Goal: Information Seeking & Learning: Learn about a topic

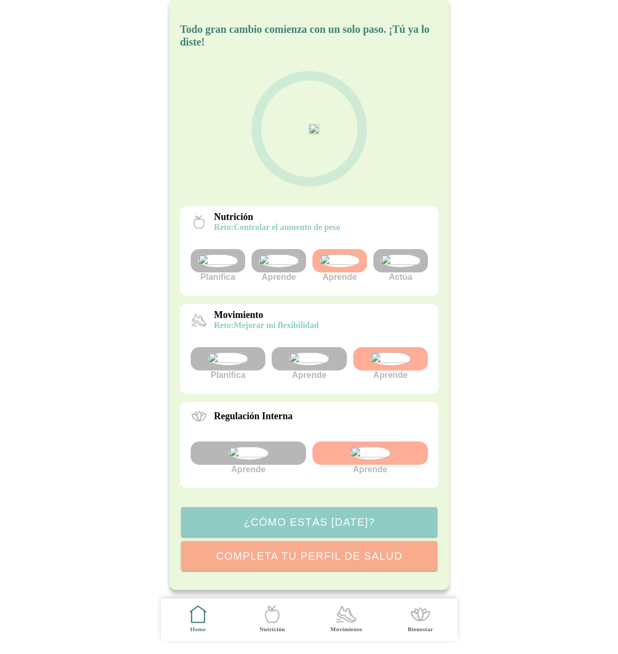
scroll to position [67, 0]
click at [287, 254] on img at bounding box center [279, 260] width 40 height 13
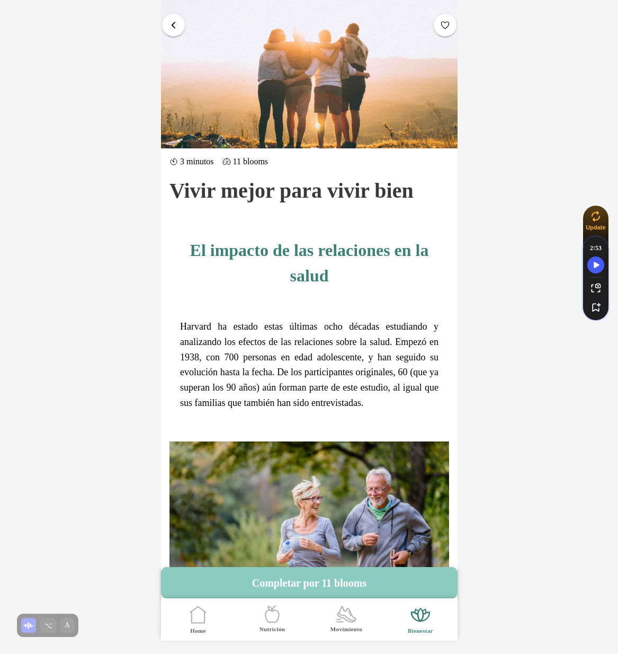
click at [171, 18] on button "button" at bounding box center [173, 25] width 23 height 23
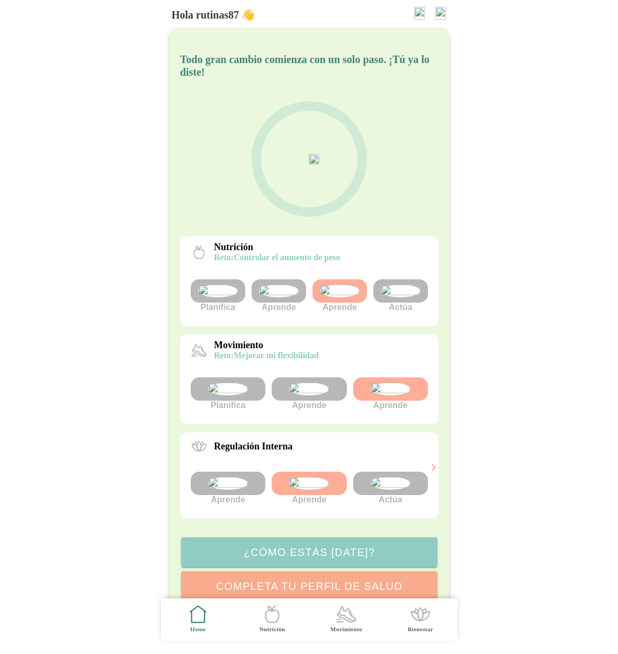
scroll to position [120, 0]
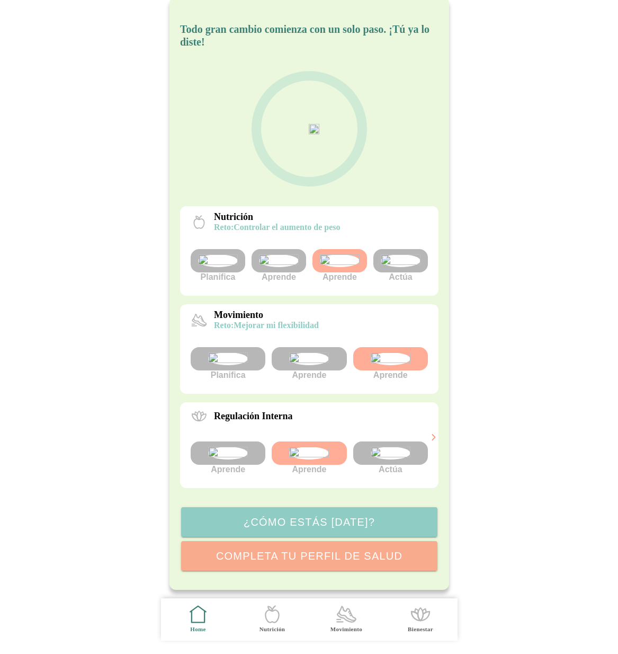
click at [395, 446] on img at bounding box center [390, 452] width 40 height 13
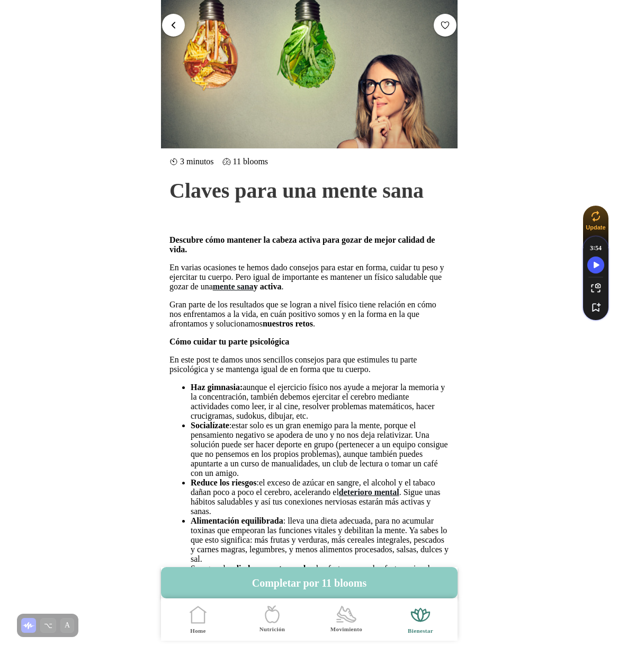
click at [174, 23] on span "button" at bounding box center [173, 25] width 10 height 10
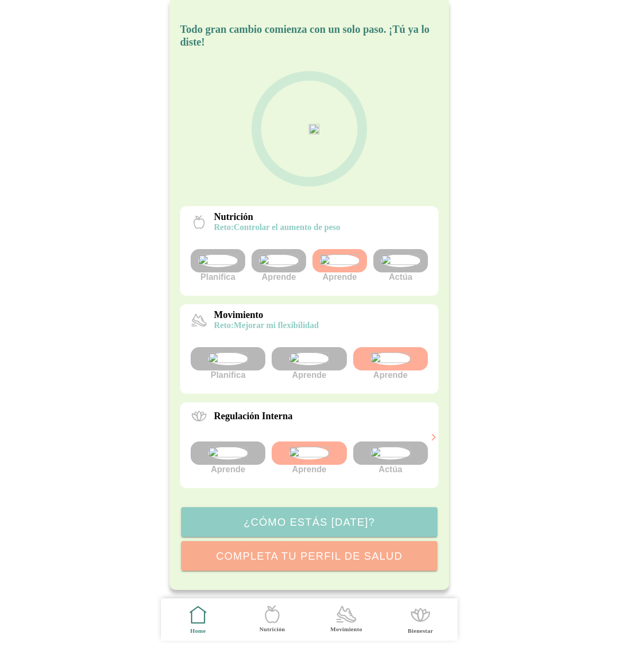
click at [276, 254] on img at bounding box center [279, 260] width 40 height 13
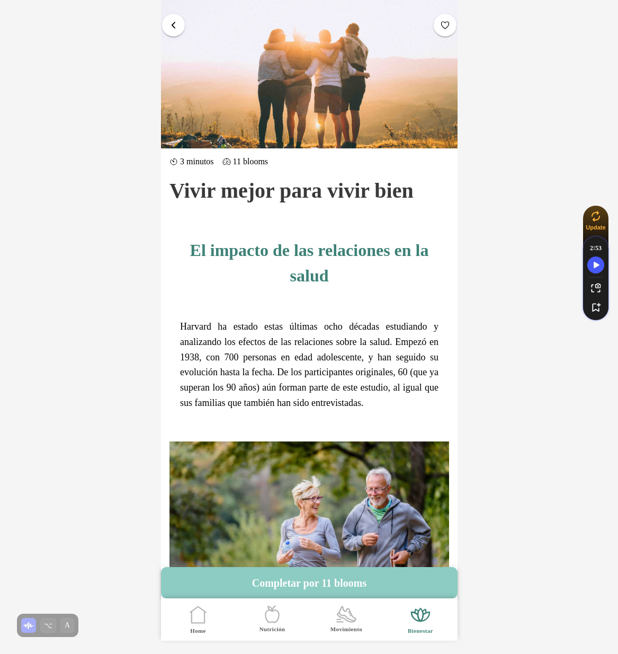
click at [171, 20] on span "button" at bounding box center [173, 25] width 10 height 10
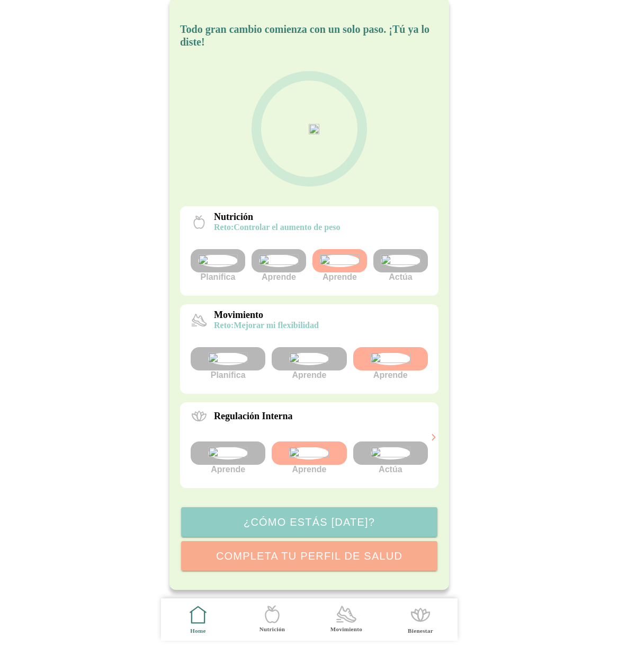
click at [224, 446] on img at bounding box center [228, 452] width 40 height 13
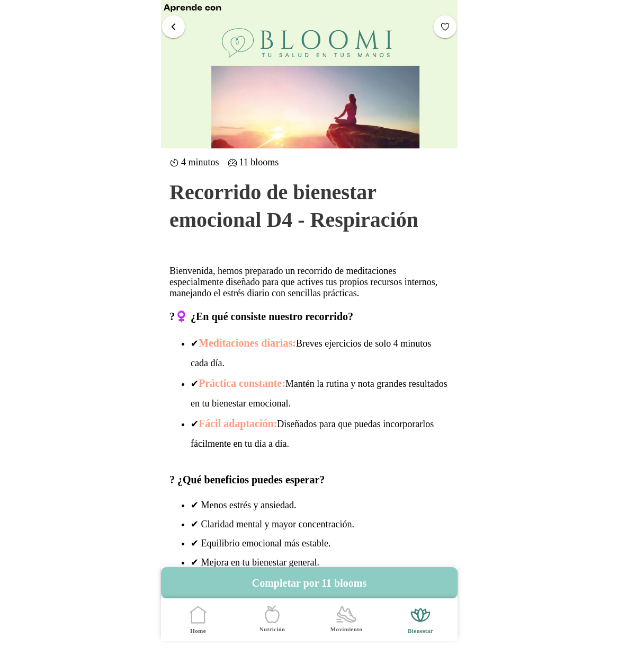
click at [175, 31] on span "button" at bounding box center [173, 26] width 10 height 10
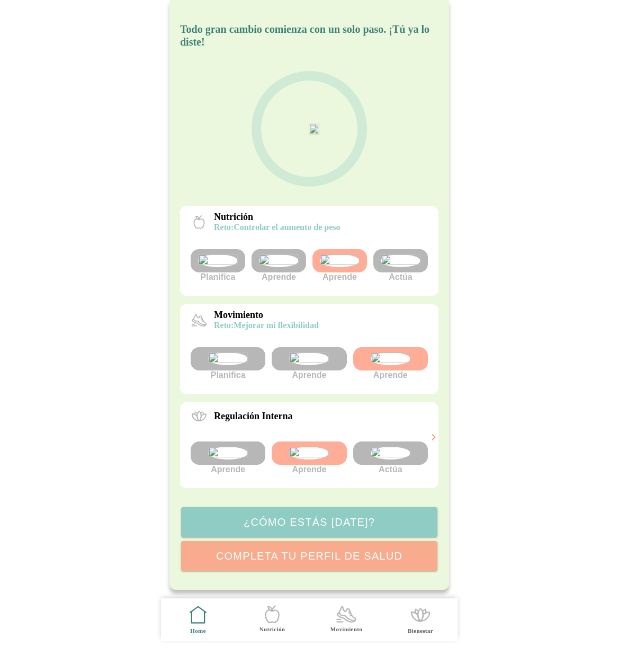
click at [300, 352] on img at bounding box center [309, 358] width 40 height 13
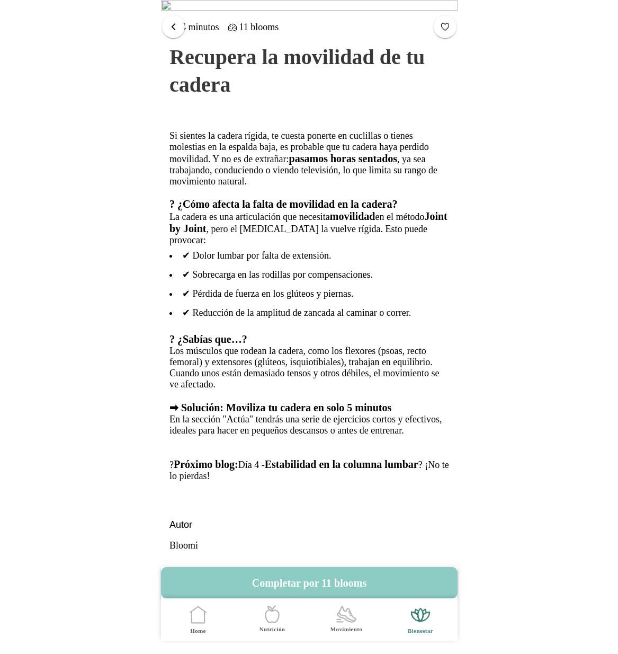
click at [172, 23] on span "button" at bounding box center [173, 26] width 10 height 10
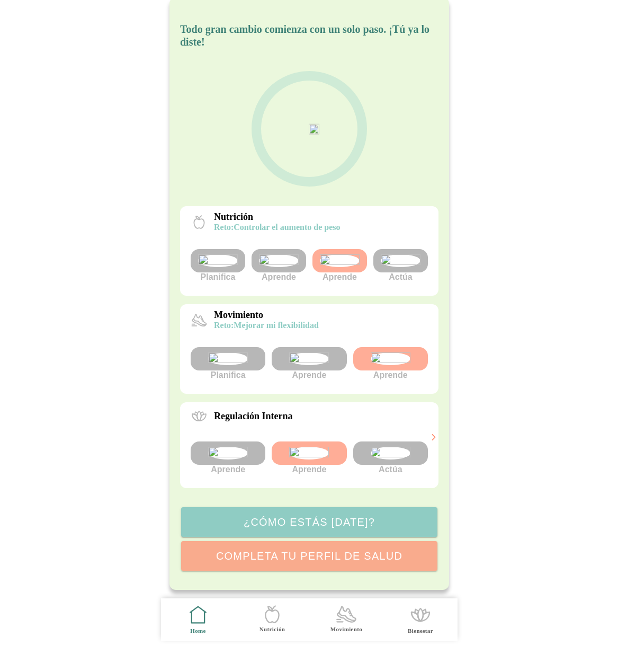
click at [385, 352] on img at bounding box center [390, 358] width 40 height 13
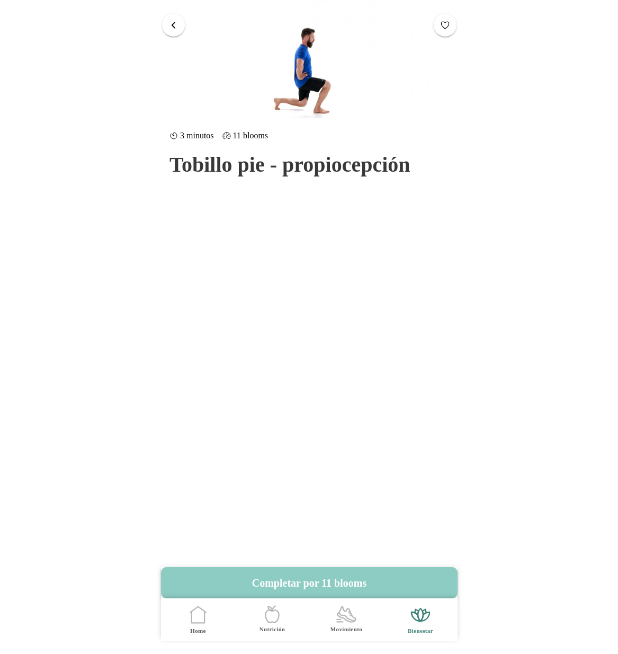
click at [182, 29] on button "button" at bounding box center [173, 25] width 23 height 23
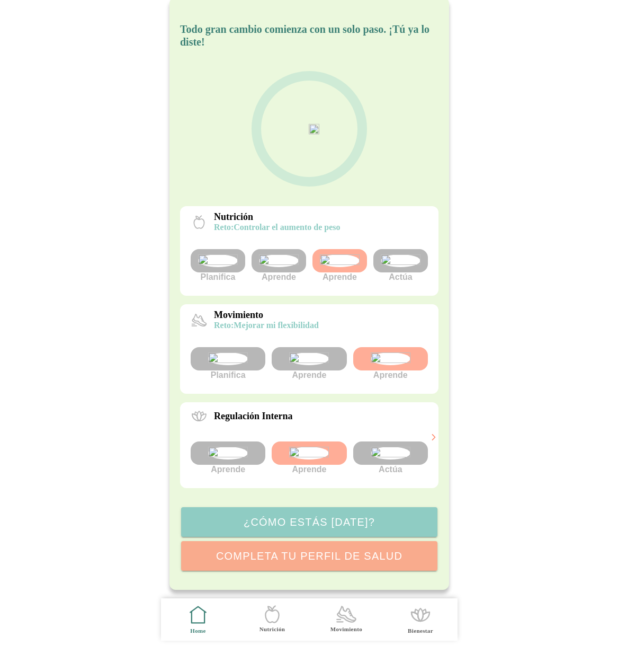
click at [246, 448] on img at bounding box center [228, 452] width 40 height 13
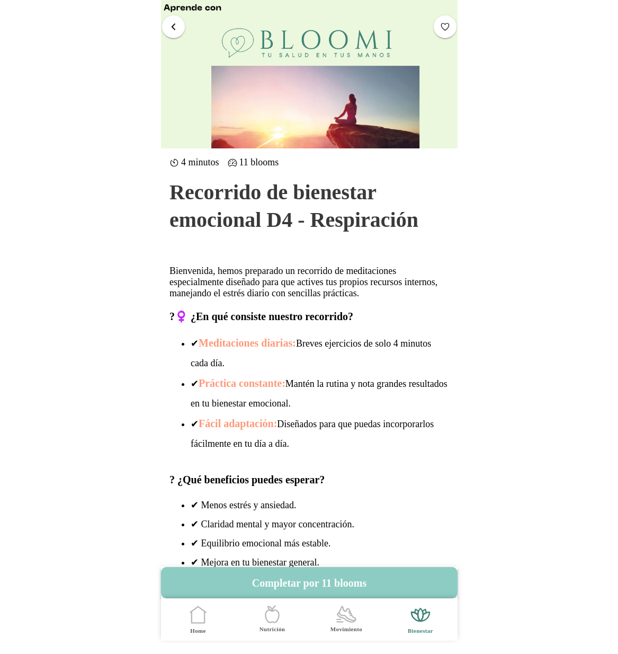
click at [178, 26] on button "button" at bounding box center [173, 26] width 23 height 23
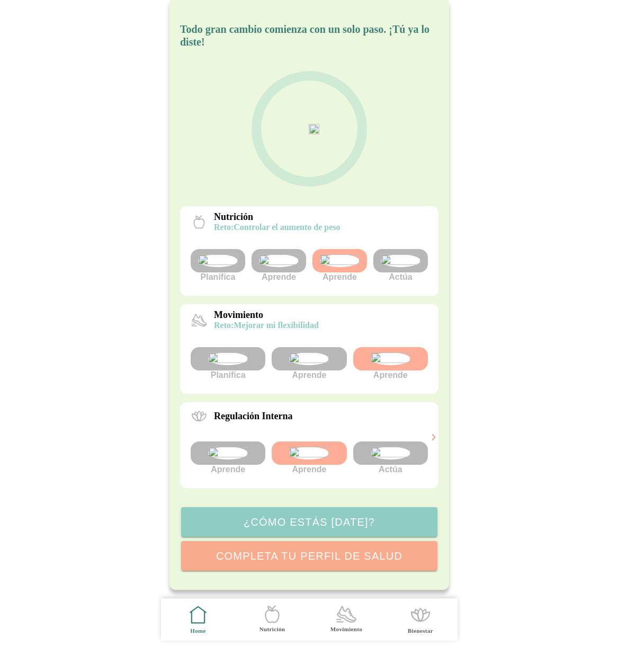
click at [316, 446] on img at bounding box center [309, 452] width 40 height 13
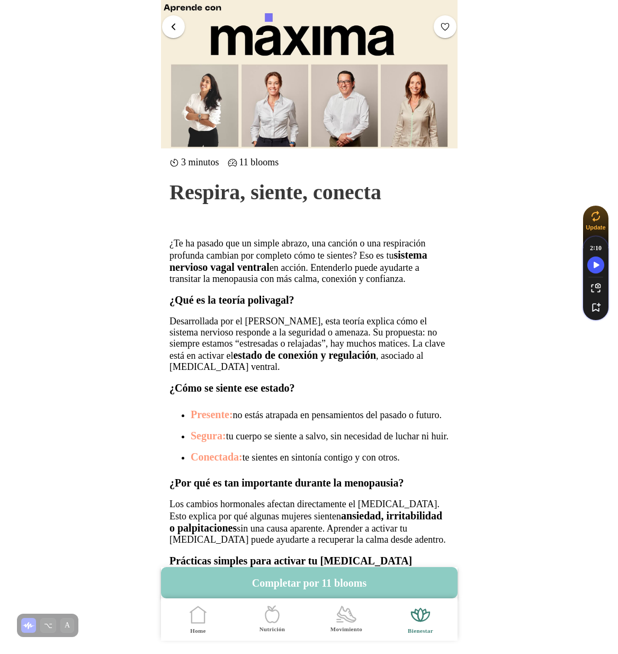
click at [175, 25] on span "button" at bounding box center [173, 26] width 10 height 10
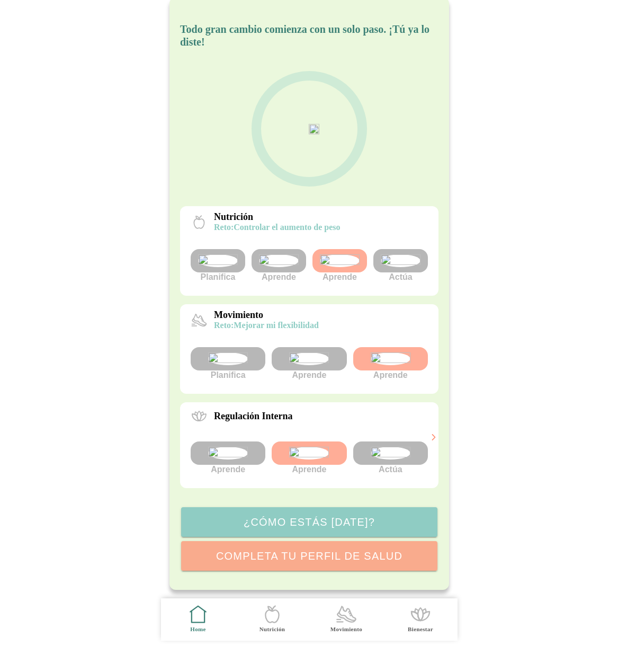
scroll to position [102, 0]
